Goal: Information Seeking & Learning: Learn about a topic

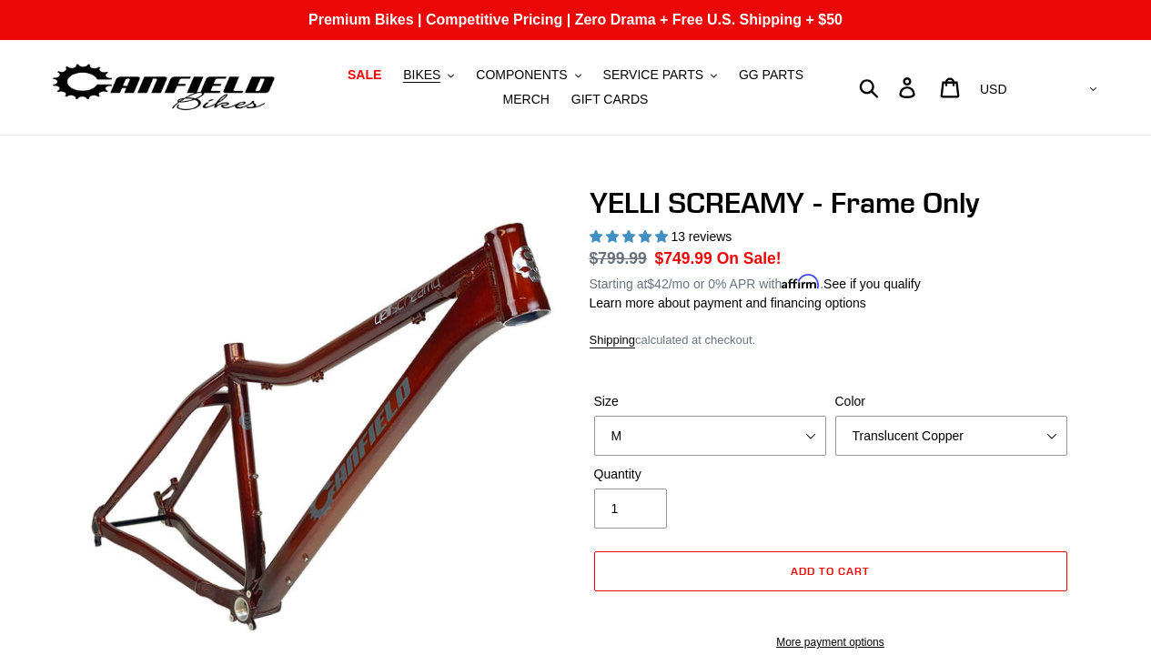
select select "M"
select select "highest-rating"
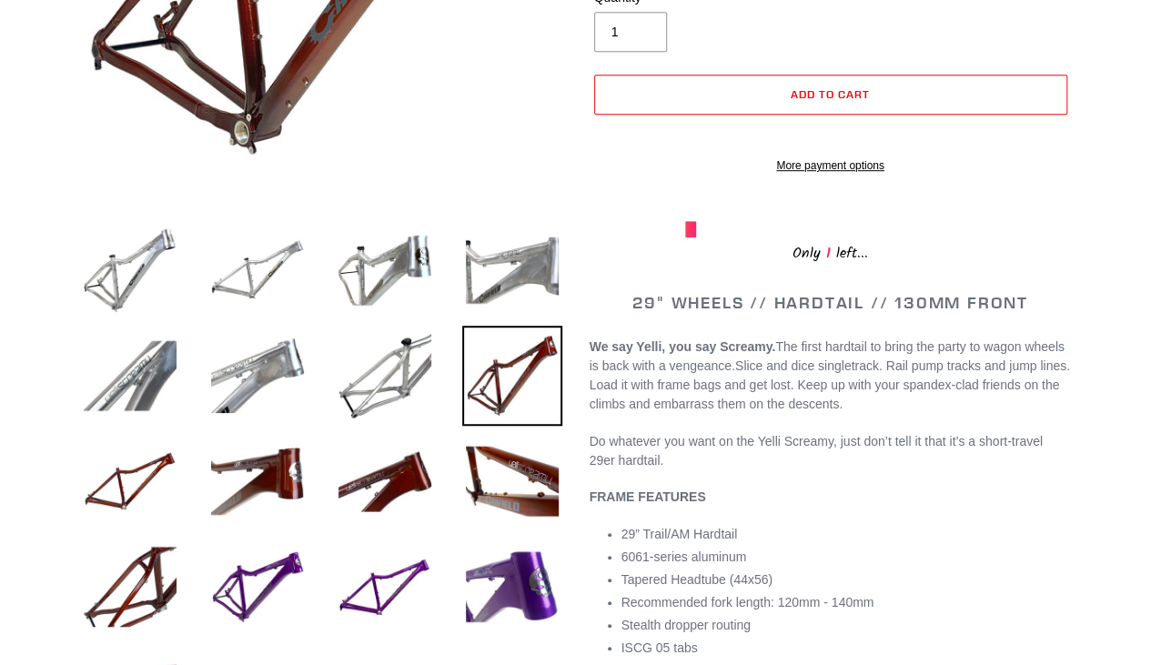
scroll to position [476, 0]
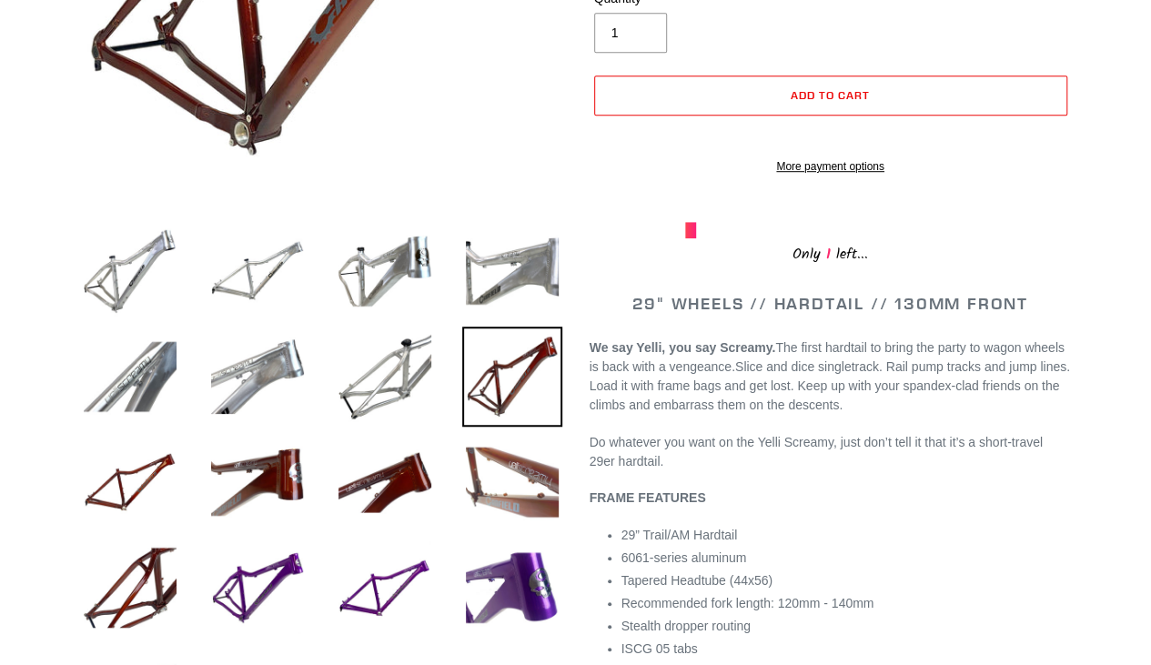
click at [513, 448] on img at bounding box center [512, 482] width 100 height 100
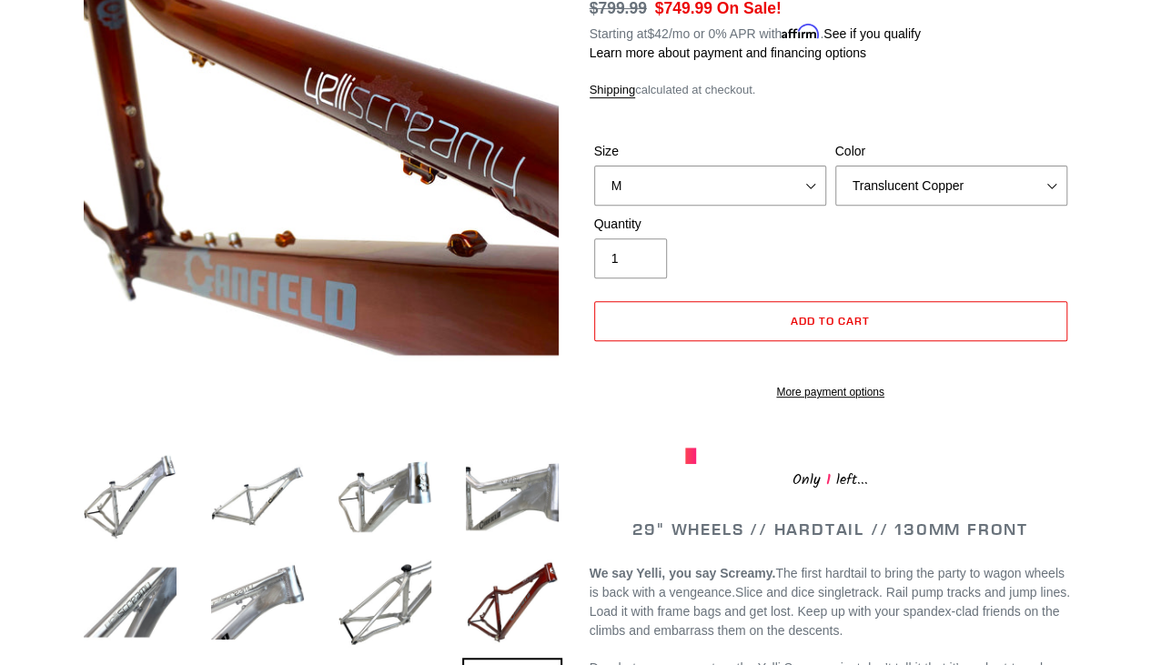
scroll to position [243, 0]
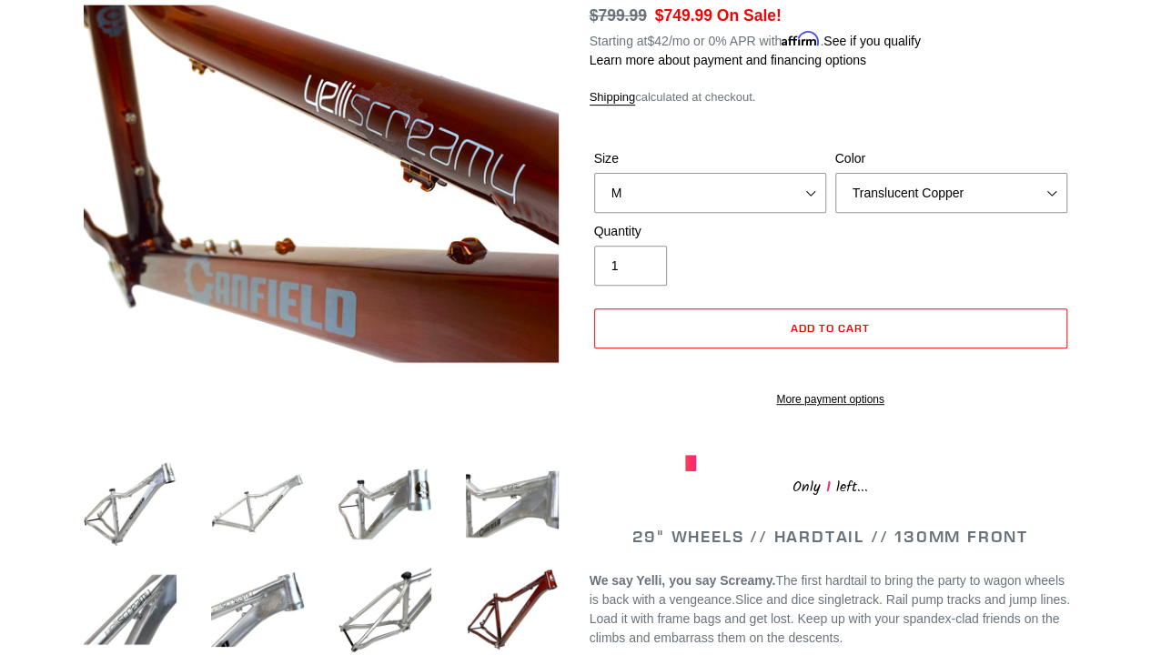
click at [238, 503] on img at bounding box center [257, 504] width 100 height 100
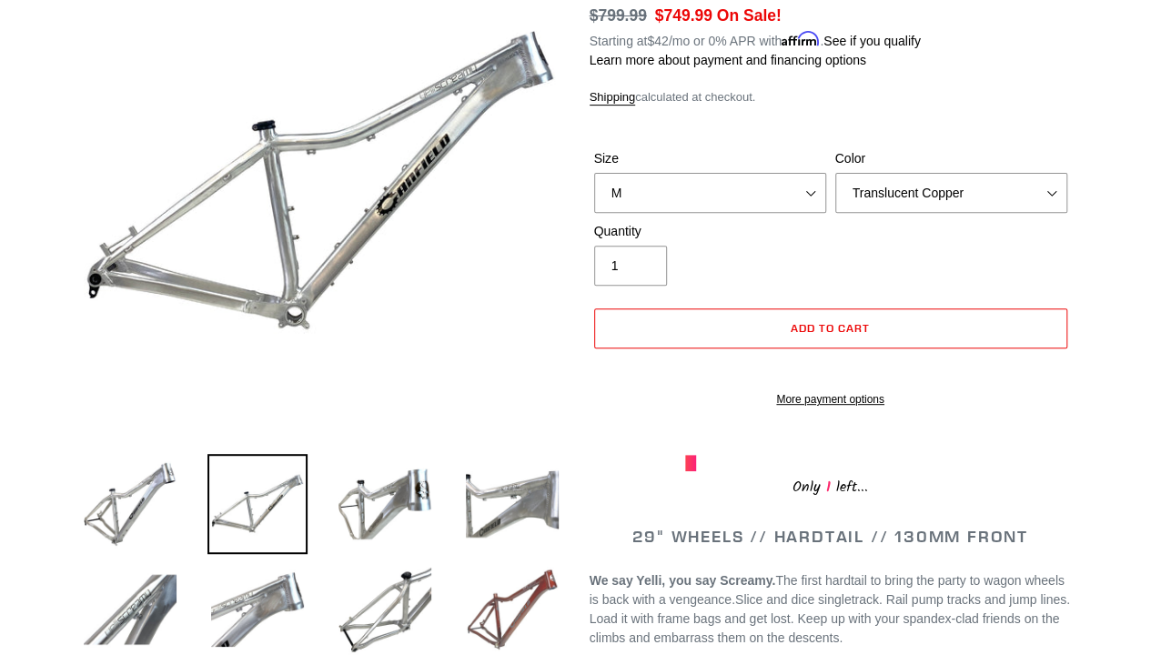
click at [496, 621] on img at bounding box center [512, 609] width 100 height 100
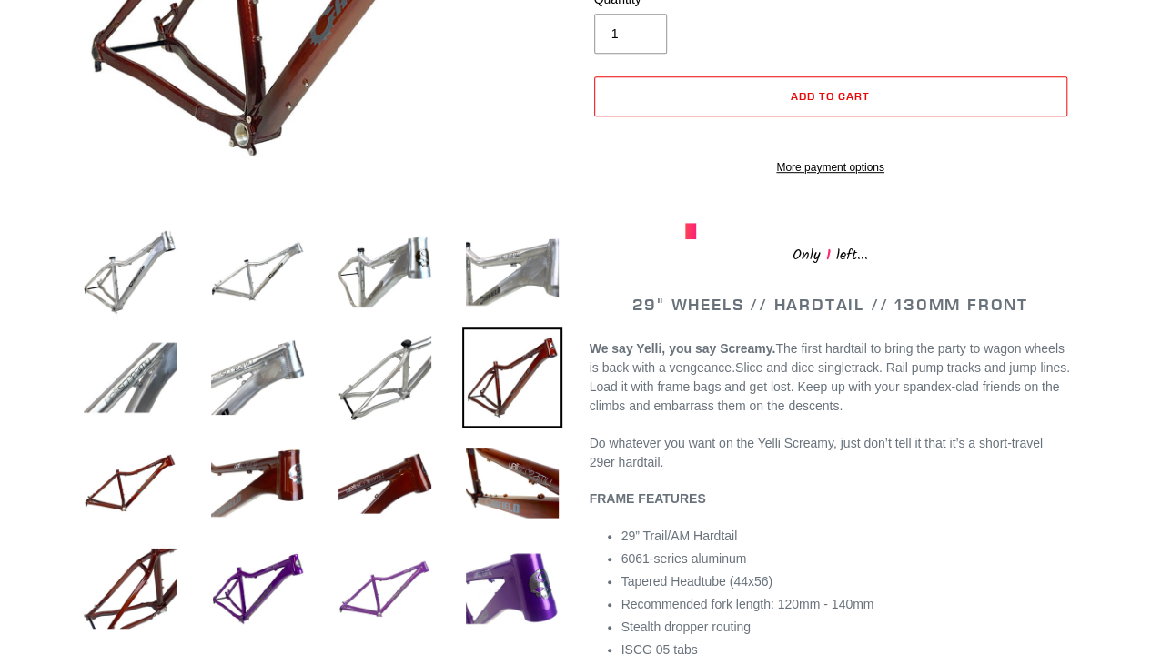
scroll to position [476, 0]
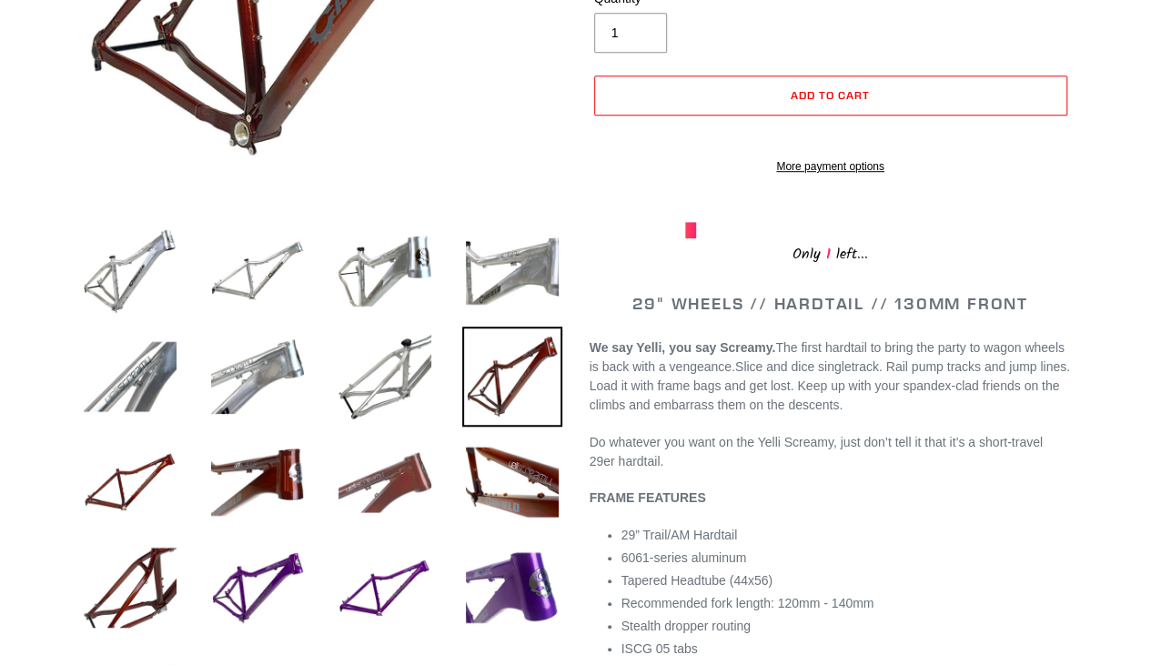
click at [386, 473] on img at bounding box center [385, 482] width 100 height 100
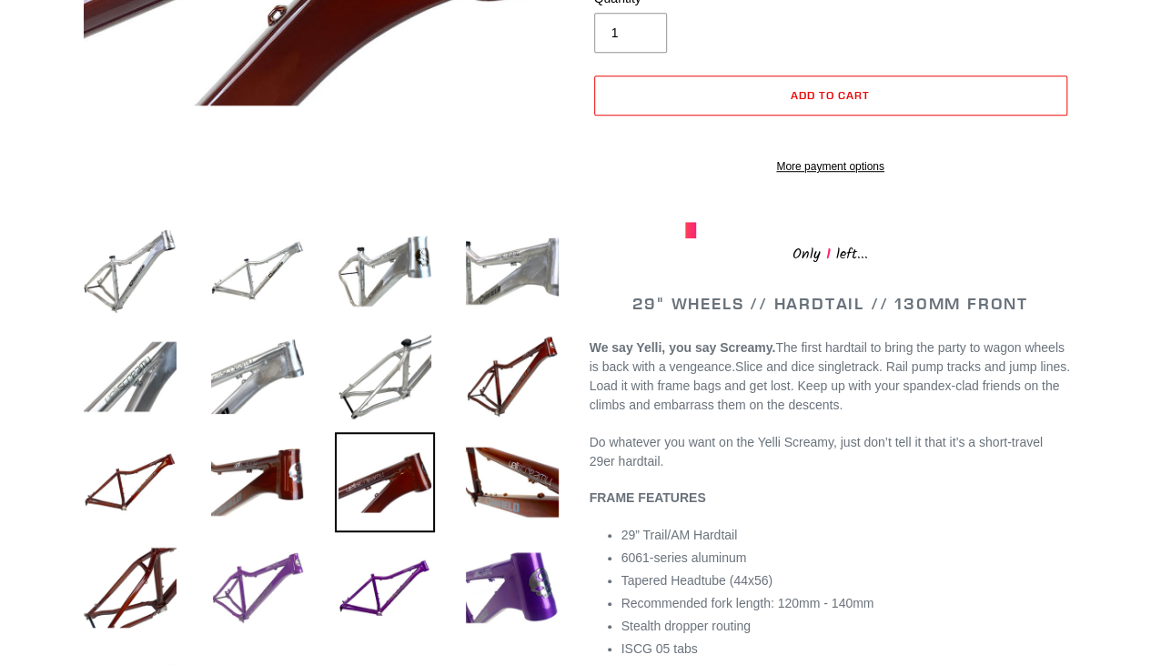
click at [290, 563] on img at bounding box center [257, 588] width 100 height 100
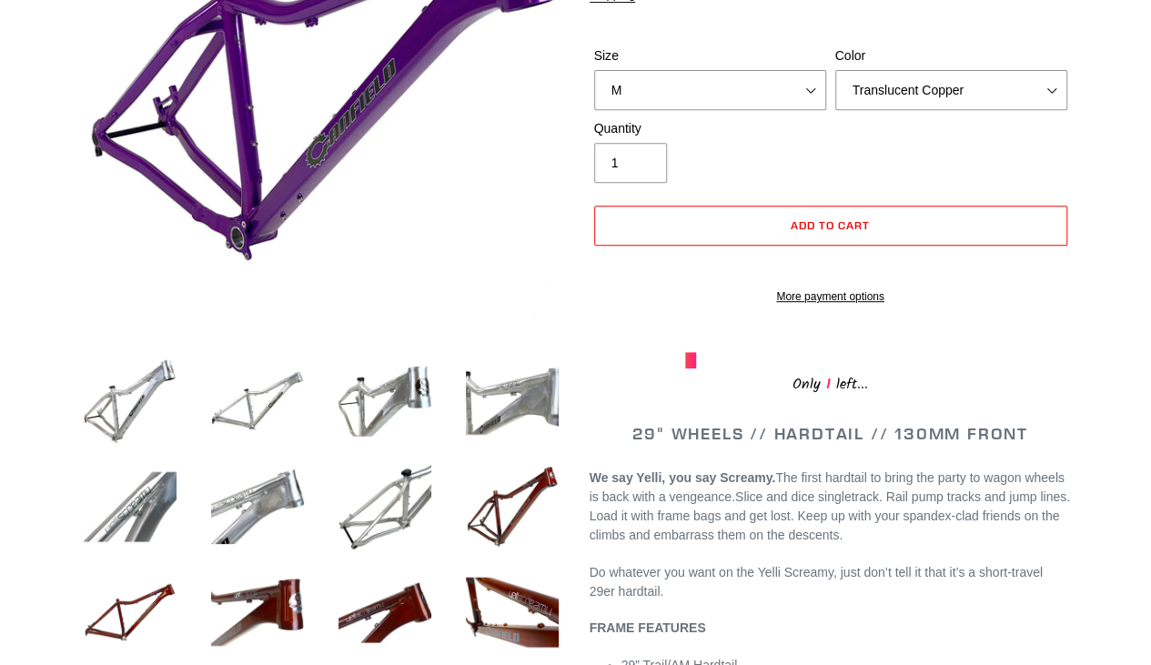
scroll to position [347, 0]
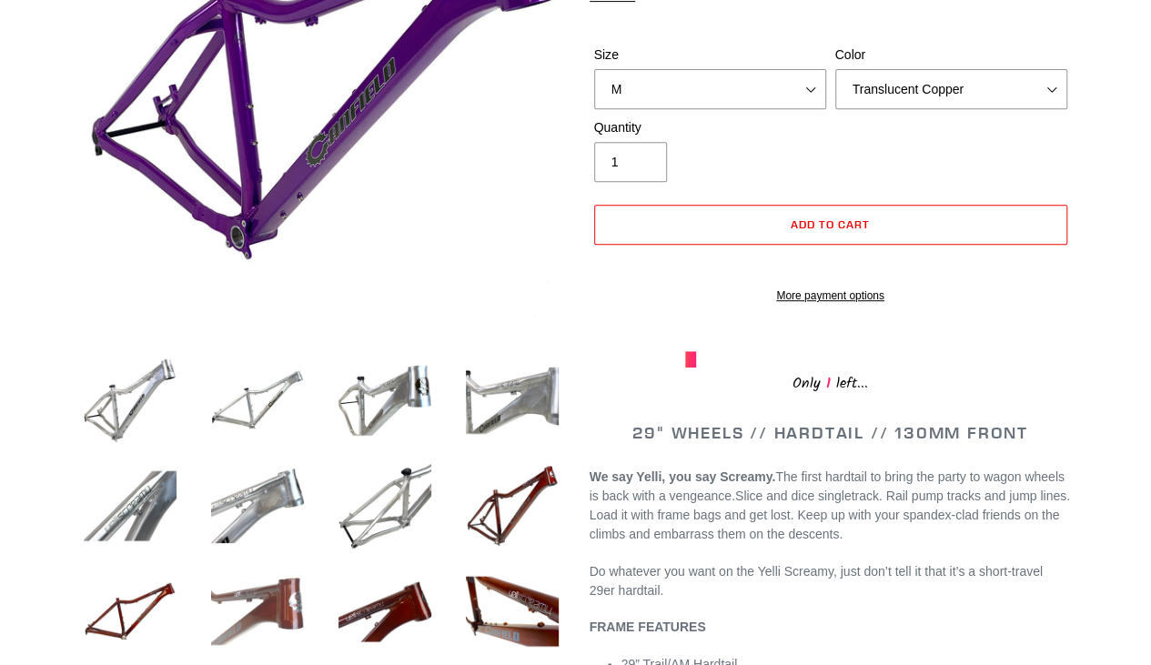
click at [274, 596] on img at bounding box center [257, 611] width 100 height 100
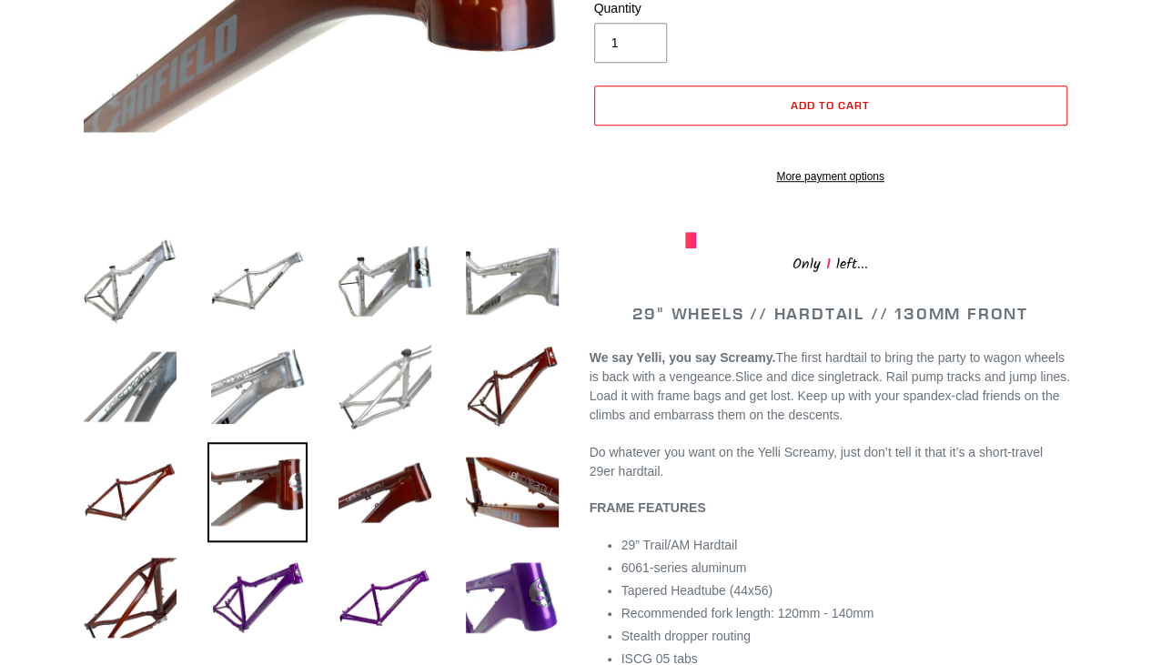
scroll to position [467, 0]
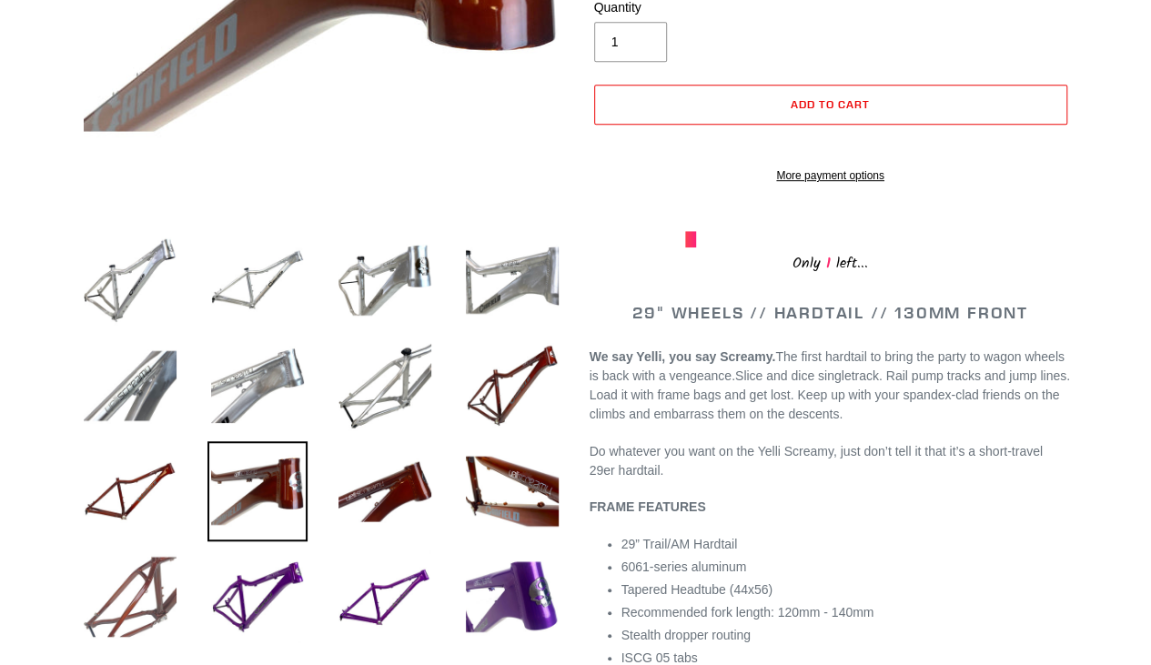
click at [146, 585] on img at bounding box center [130, 597] width 100 height 100
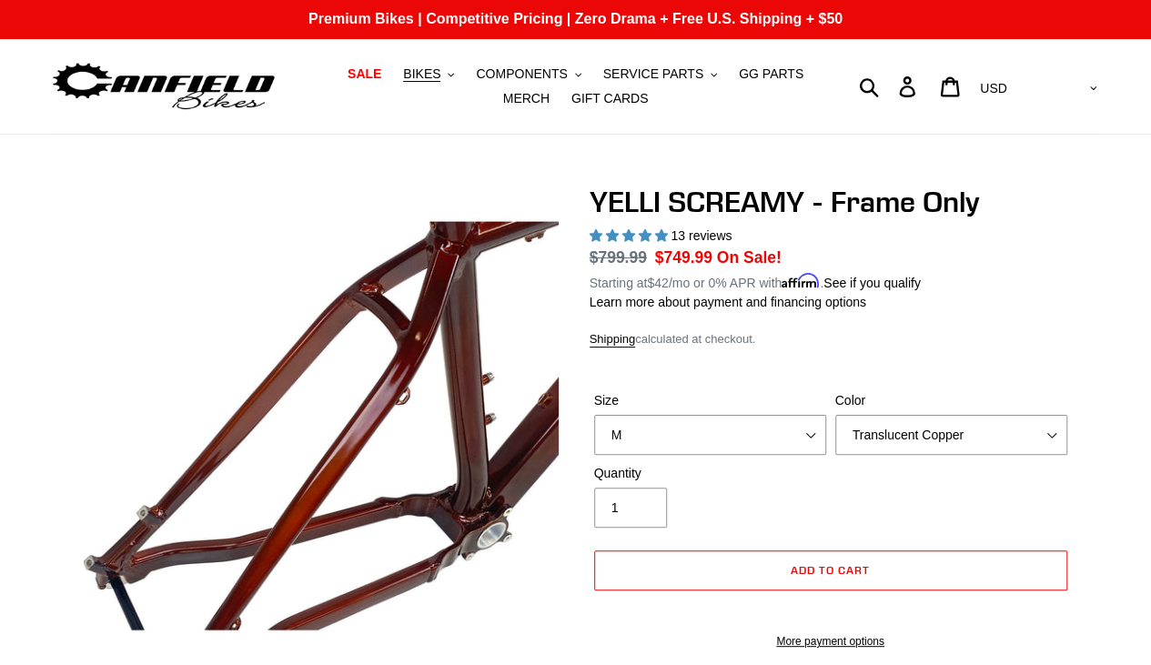
scroll to position [0, 0]
